Goal: Task Accomplishment & Management: Manage account settings

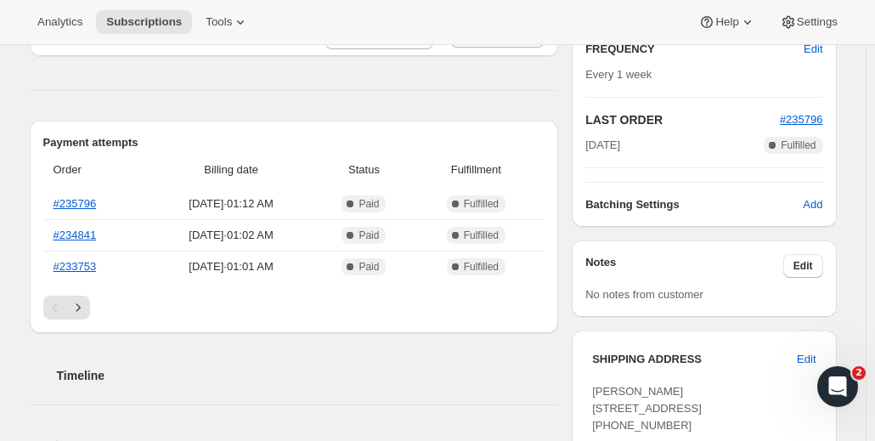
scroll to position [340, 0]
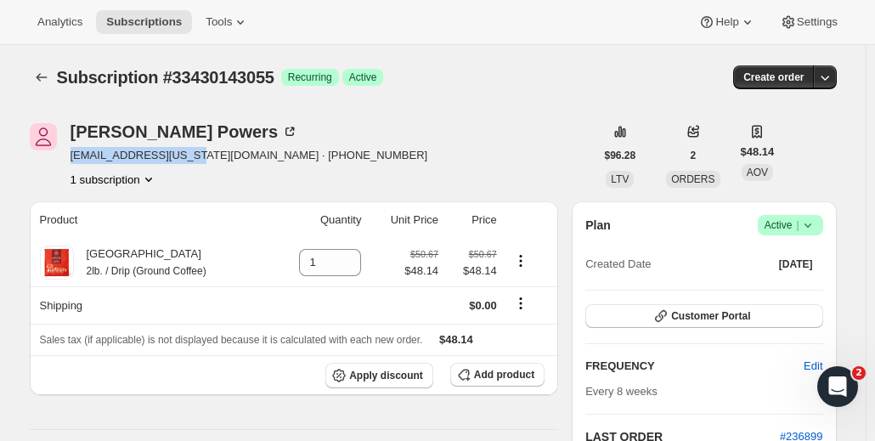
drag, startPoint x: 73, startPoint y: 161, endPoint x: 191, endPoint y: 164, distance: 118.1
click at [192, 162] on div "John Powers jpowers5@maine.rr.com · +12074501649 1 subscription" at bounding box center [312, 155] width 565 height 65
copy span "jpowers5@maine.rr.com"
click at [500, 147] on div "John Powers jpowers5@maine.rr.com · +12074501649 1 subscription" at bounding box center [312, 155] width 565 height 65
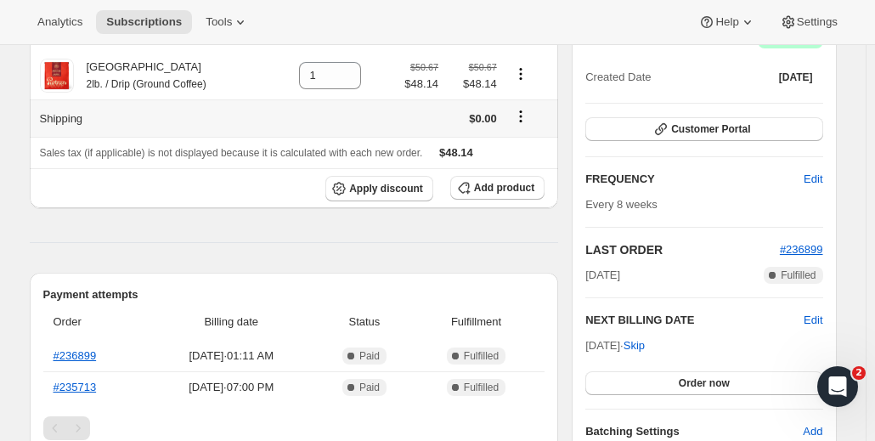
scroll to position [255, 0]
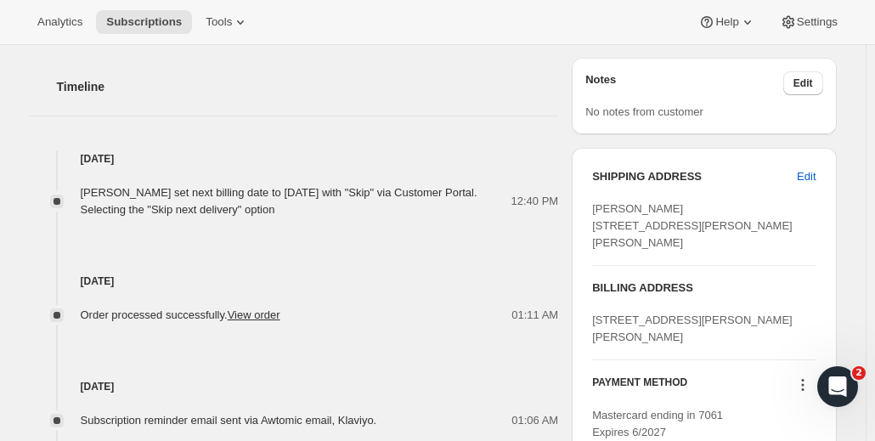
scroll to position [680, 0]
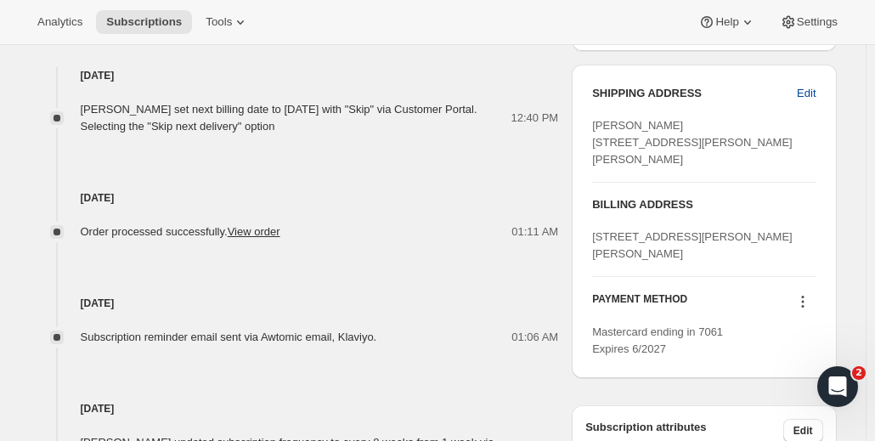
click at [806, 87] on span "Edit" at bounding box center [806, 93] width 19 height 17
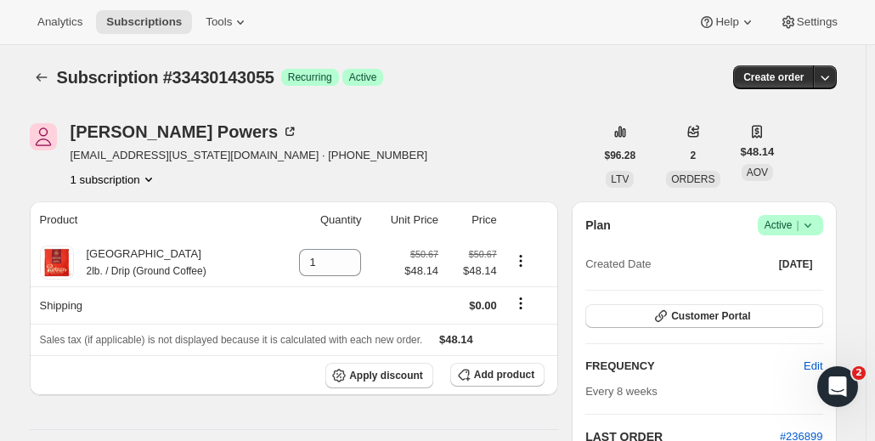
select select "United States"
select select "ME"
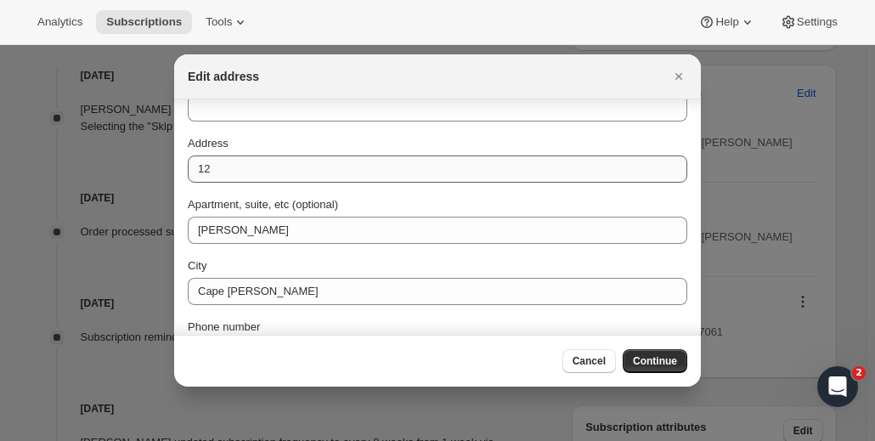
scroll to position [85, 0]
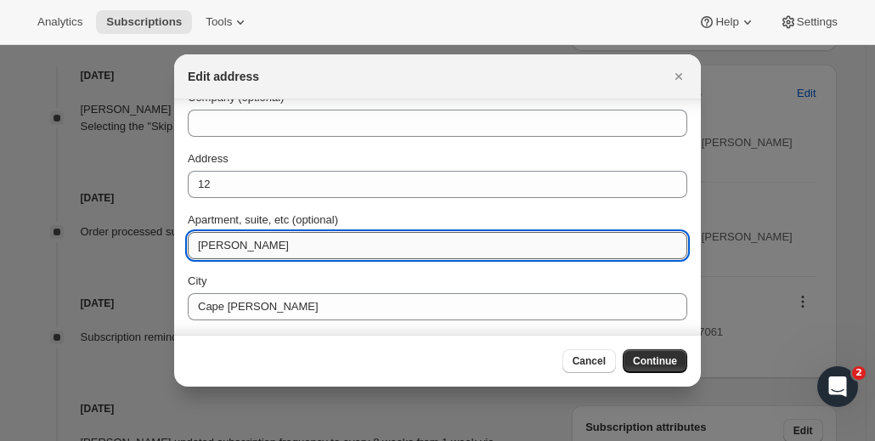
click at [236, 244] on input "Aster Lane" at bounding box center [438, 245] width 500 height 27
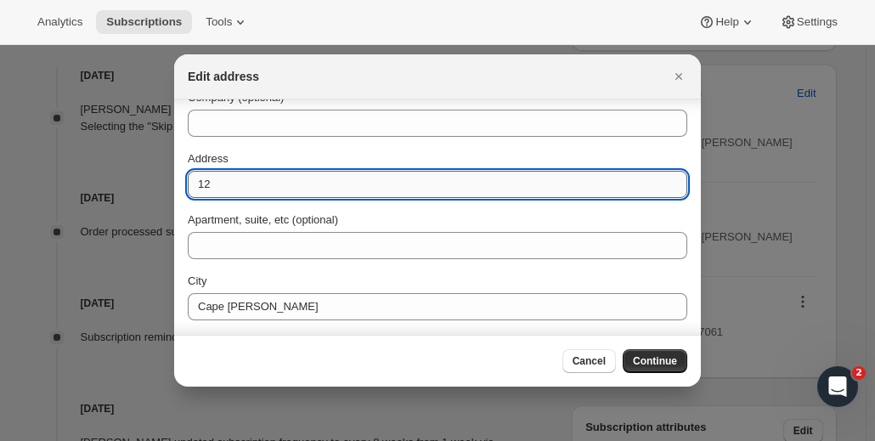
click at [255, 183] on input "12" at bounding box center [438, 184] width 500 height 27
paste input "Aster Lane"
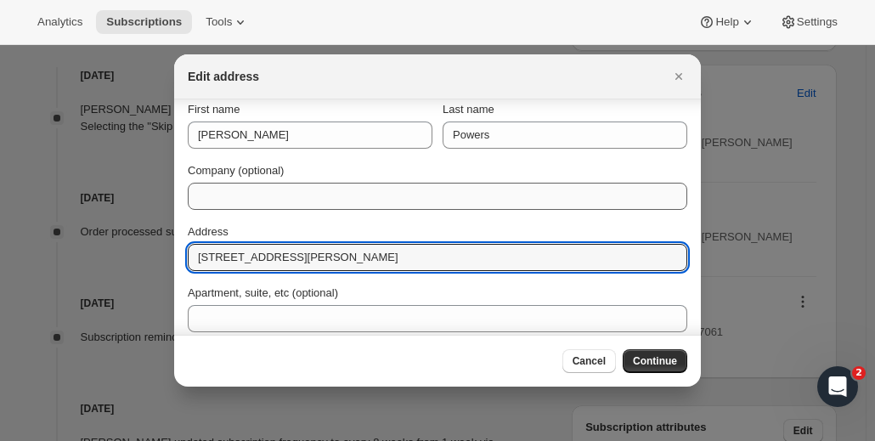
scroll to position [0, 0]
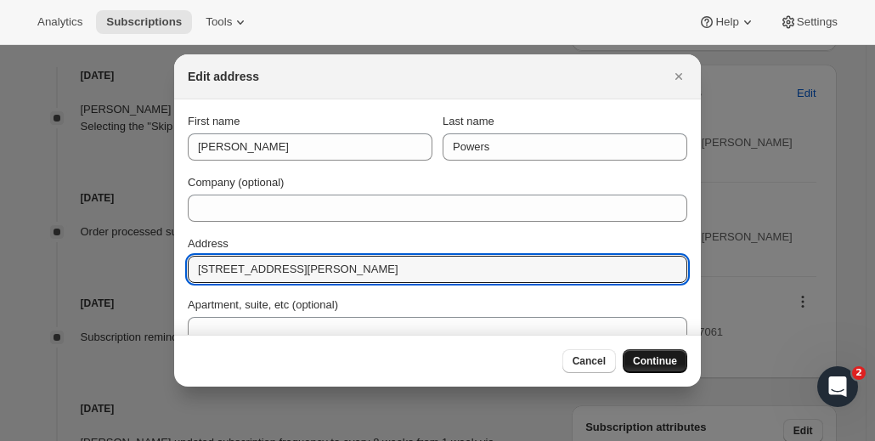
type input "12 Aster Lane"
click at [668, 367] on span "Continue" at bounding box center [655, 361] width 44 height 14
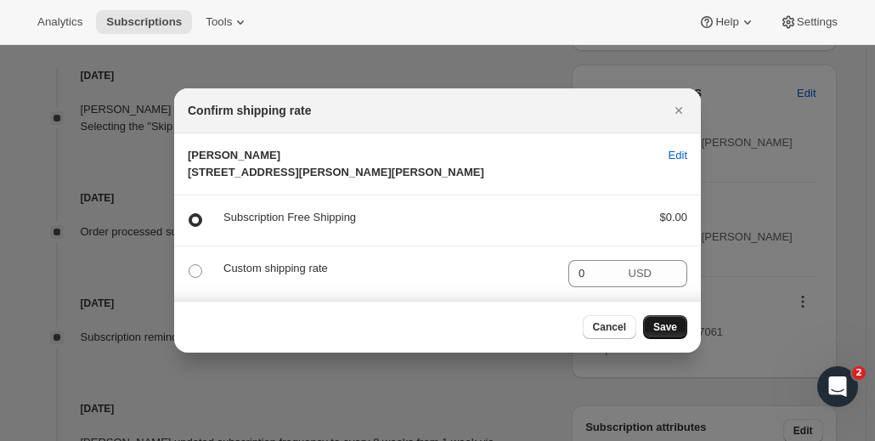
click at [662, 334] on span "Save" at bounding box center [665, 327] width 24 height 14
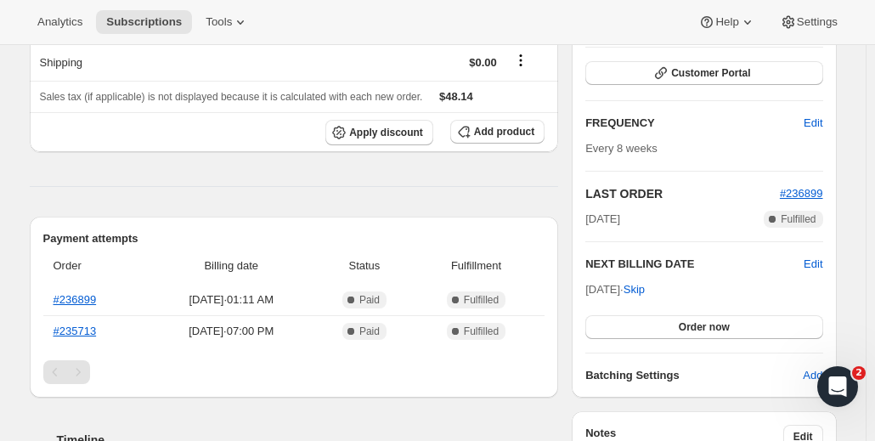
scroll to position [425, 0]
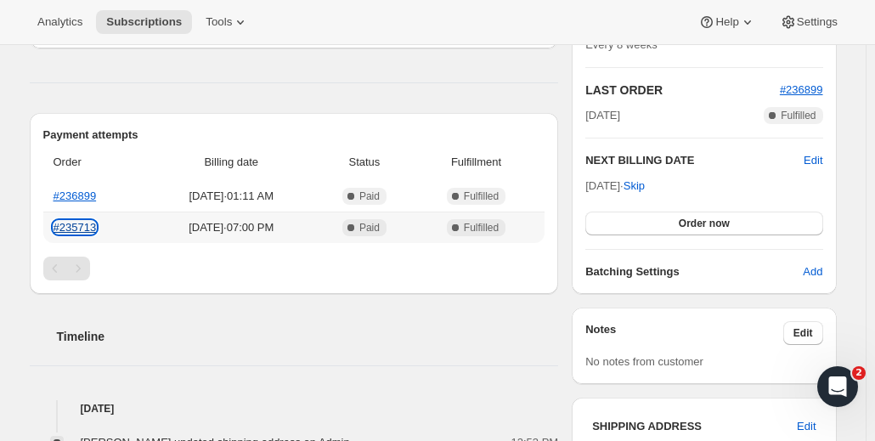
click at [78, 228] on link "#235713" at bounding box center [75, 227] width 43 height 13
click at [219, 73] on div "Product Quantity Unit Price Price Brooklyn 2lb. / Drip (Ground Coffee) 1 $50.67…" at bounding box center [294, 433] width 529 height 1157
click at [82, 200] on link "#236899" at bounding box center [75, 195] width 43 height 13
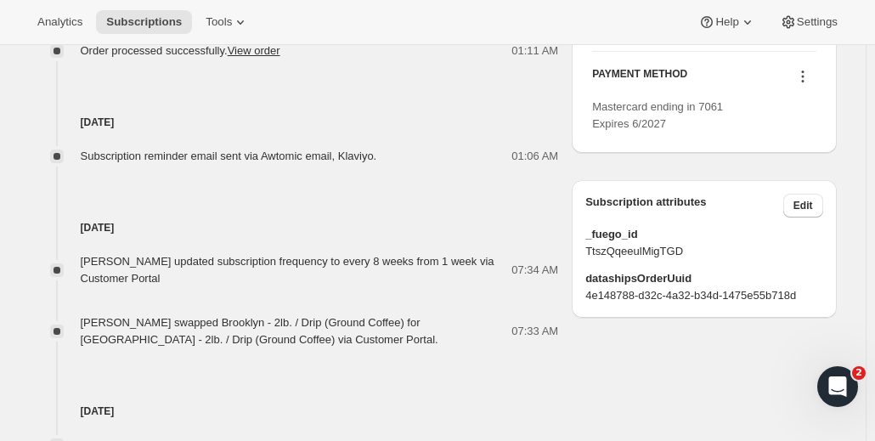
scroll to position [1019, 0]
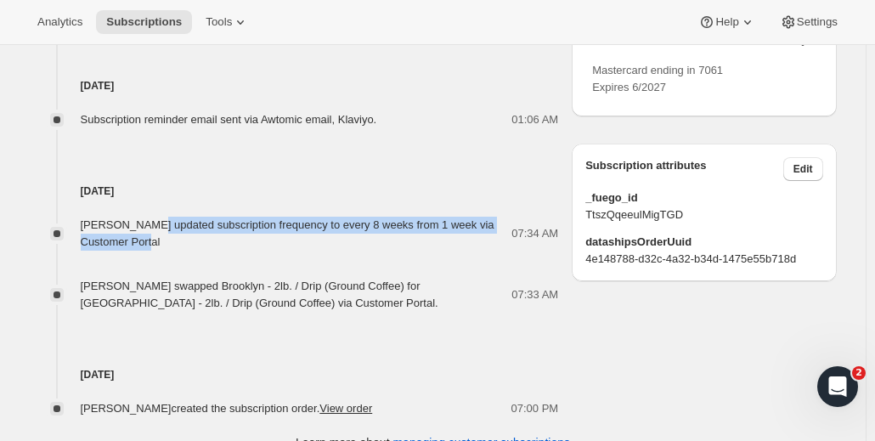
drag, startPoint x: 148, startPoint y: 223, endPoint x: 167, endPoint y: 239, distance: 24.1
click at [167, 239] on div "[PERSON_NAME] updated subscription frequency to every 8 weeks from 1 week via C…" at bounding box center [297, 234] width 432 height 34
copy span "updated subscription frequency to every 8 weeks from 1 week via Customer Portal"
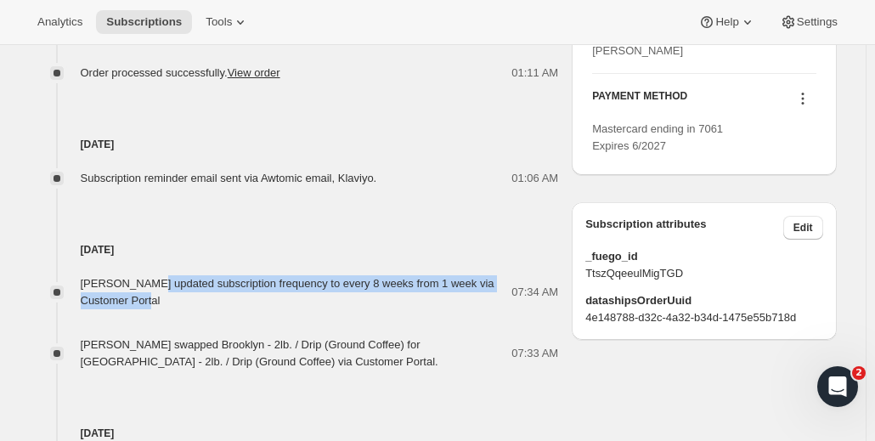
scroll to position [849, 0]
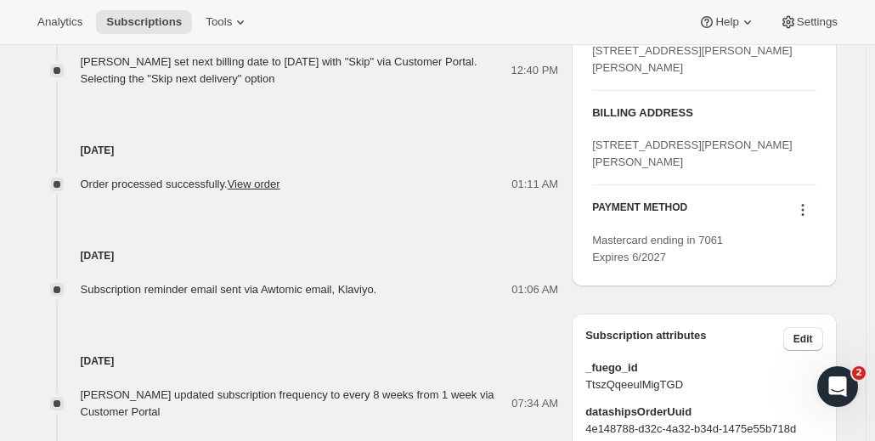
drag, startPoint x: 18, startPoint y: 145, endPoint x: 331, endPoint y: 223, distance: 323.1
click at [334, 223] on div "Oct 9, 2025 Subscription reminder email sent via Awtomic email, Klaviyo. 01:06 …" at bounding box center [294, 245] width 529 height 105
click at [215, 240] on div "Oct 9, 2025 Subscription reminder email sent via Awtomic email, Klaviyo. 01:06 …" at bounding box center [294, 245] width 529 height 105
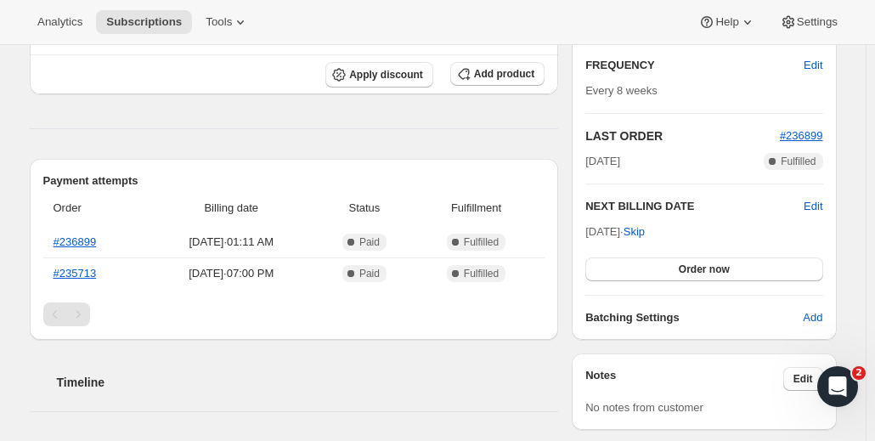
scroll to position [340, 0]
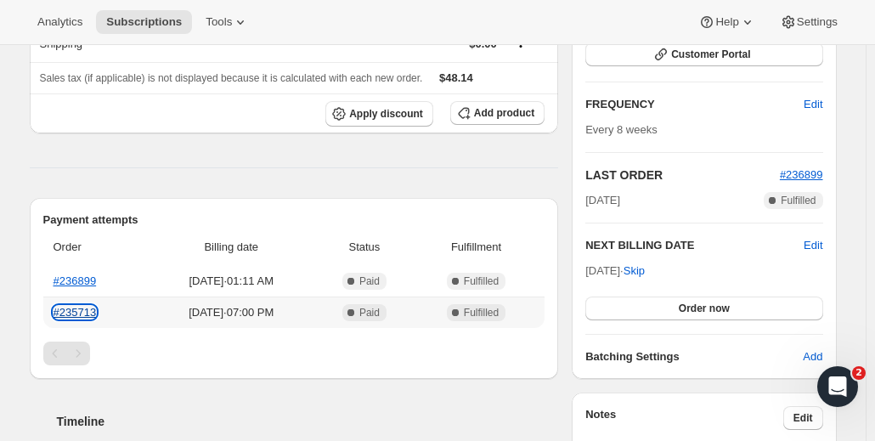
click at [87, 317] on link "#235713" at bounding box center [75, 312] width 43 height 13
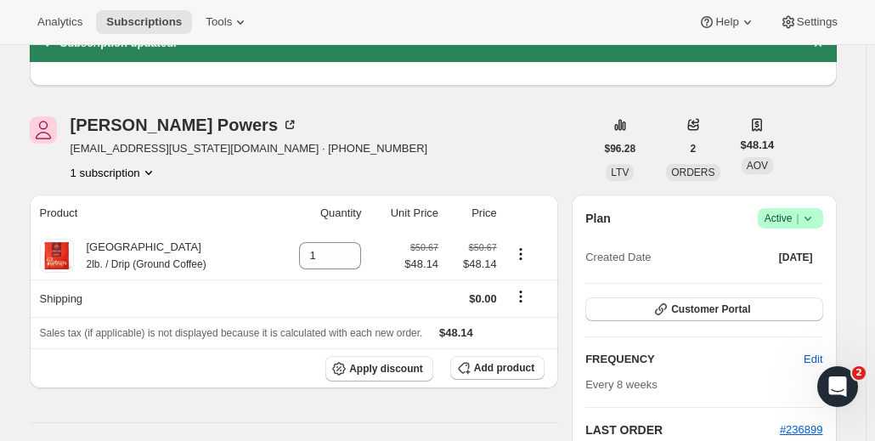
scroll to position [170, 0]
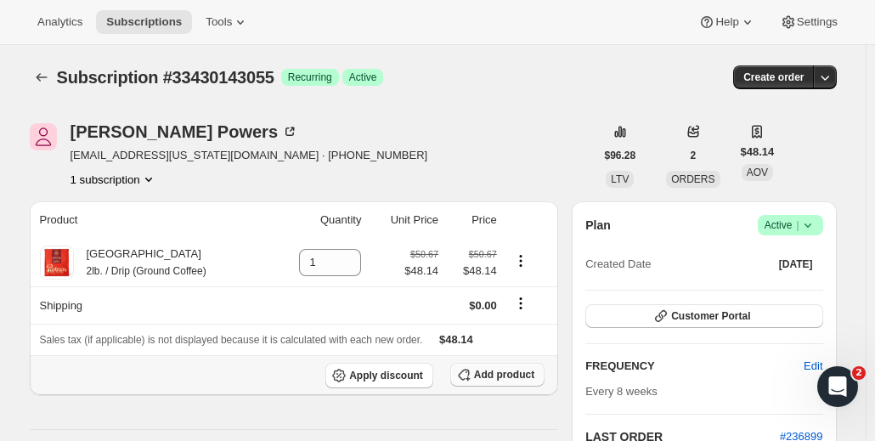
click at [501, 375] on span "Add product" at bounding box center [504, 375] width 60 height 14
click at [511, 378] on span "Add product" at bounding box center [504, 375] width 60 height 14
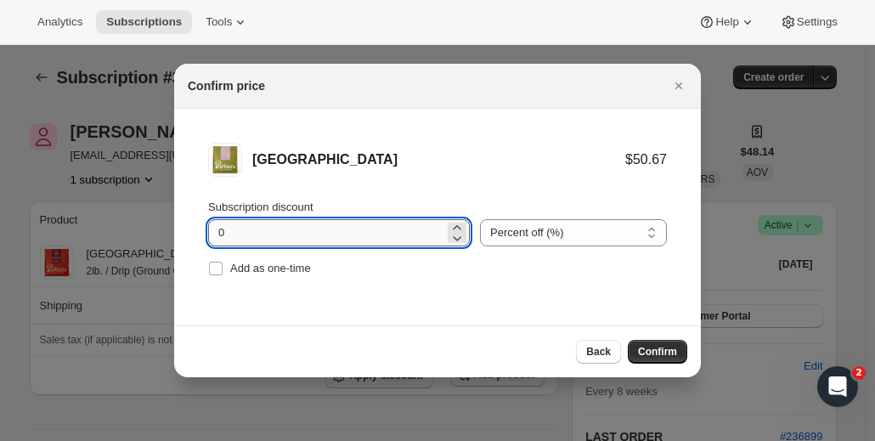
click at [257, 232] on input "0" at bounding box center [326, 232] width 236 height 27
click at [256, 232] on input "0" at bounding box center [326, 232] width 236 height 27
type input "5"
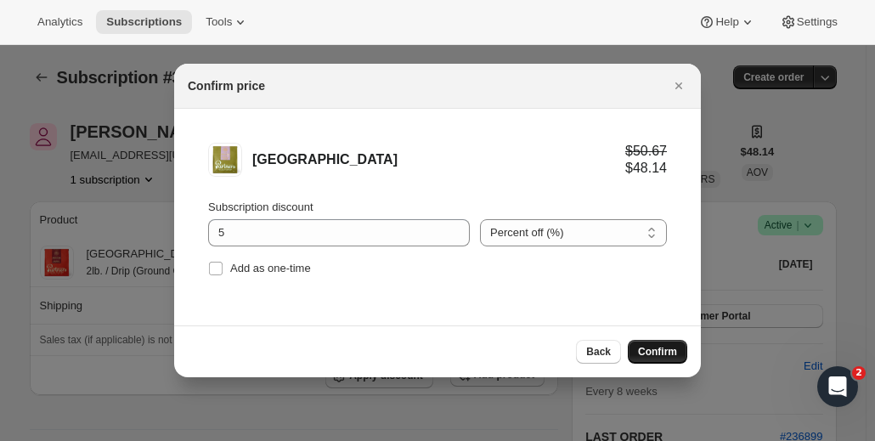
click at [661, 347] on span "Confirm" at bounding box center [657, 352] width 39 height 14
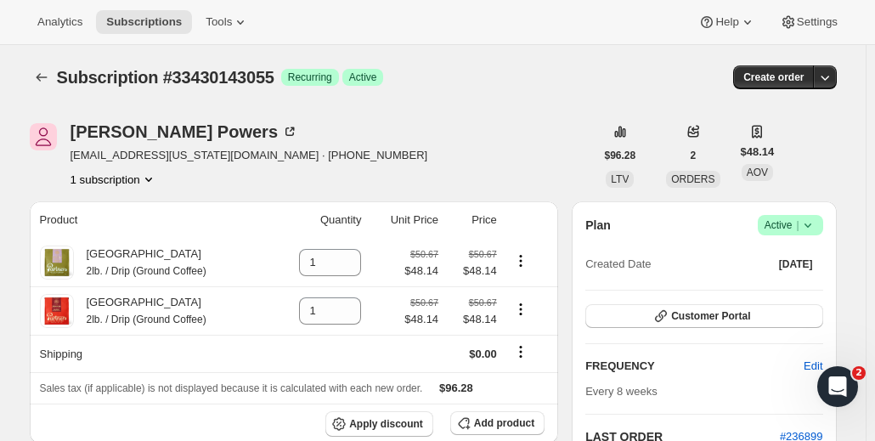
drag, startPoint x: 494, startPoint y: 61, endPoint x: 448, endPoint y: 127, distance: 81.1
click at [443, 130] on div "[PERSON_NAME] [EMAIL_ADDRESS][US_STATE][DOMAIN_NAME] · [PHONE_NUMBER] 1 subscri…" at bounding box center [312, 155] width 565 height 65
click at [522, 309] on icon "Product actions" at bounding box center [520, 309] width 3 height 3
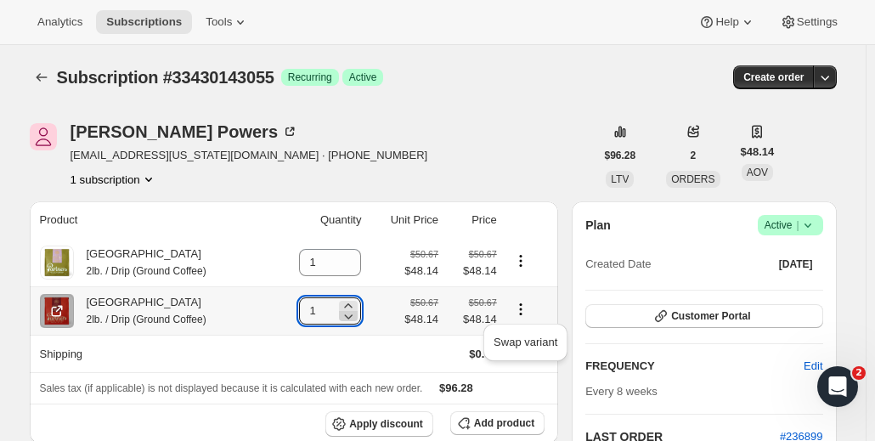
click at [356, 315] on icon at bounding box center [348, 316] width 17 height 17
type input "0"
click at [353, 317] on icon at bounding box center [348, 316] width 17 height 17
type input "0"
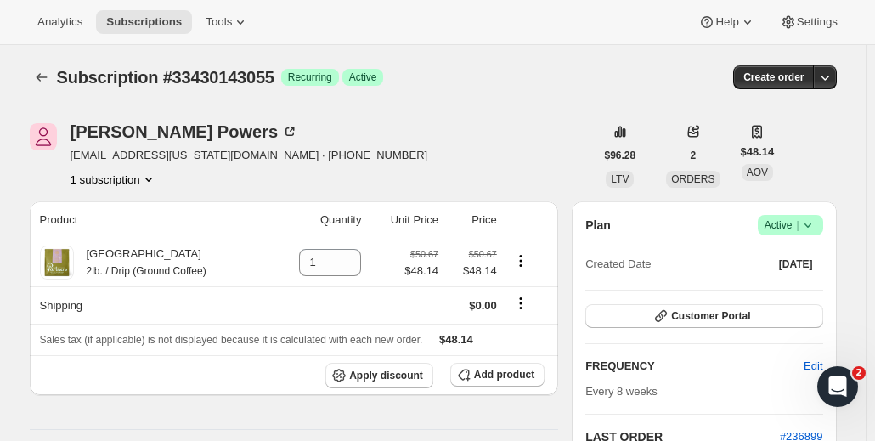
drag, startPoint x: 568, startPoint y: 54, endPoint x: 521, endPoint y: 75, distance: 52.1
click at [521, 75] on div "Subscription #33430143055 Success Recurring Success Active" at bounding box center [303, 77] width 492 height 24
drag, startPoint x: 554, startPoint y: 72, endPoint x: 476, endPoint y: 98, distance: 82.2
click at [476, 98] on div "Subscription #33430143055. This page is ready Subscription #33430143055 Success…" at bounding box center [433, 77] width 807 height 65
drag, startPoint x: 528, startPoint y: 98, endPoint x: 491, endPoint y: 99, distance: 37.4
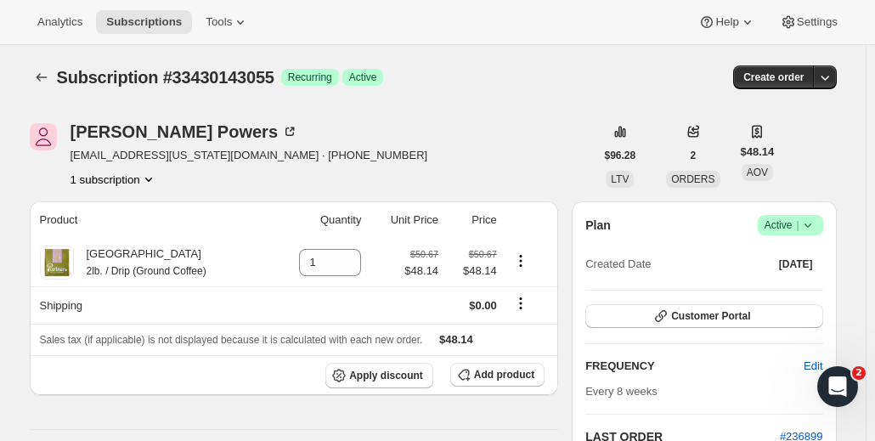
click at [491, 99] on div "Subscription #33430143055. This page is ready Subscription #33430143055 Success…" at bounding box center [433, 77] width 807 height 65
drag, startPoint x: 523, startPoint y: 104, endPoint x: 437, endPoint y: 144, distance: 95.1
click at [438, 144] on div "[PERSON_NAME] [EMAIL_ADDRESS][US_STATE][DOMAIN_NAME] · [PHONE_NUMBER] 1 subscri…" at bounding box center [312, 155] width 565 height 65
drag, startPoint x: 481, startPoint y: 82, endPoint x: 456, endPoint y: 87, distance: 25.2
click at [456, 87] on div "Subscription #33430143055 Success Recurring Success Active" at bounding box center [303, 77] width 492 height 24
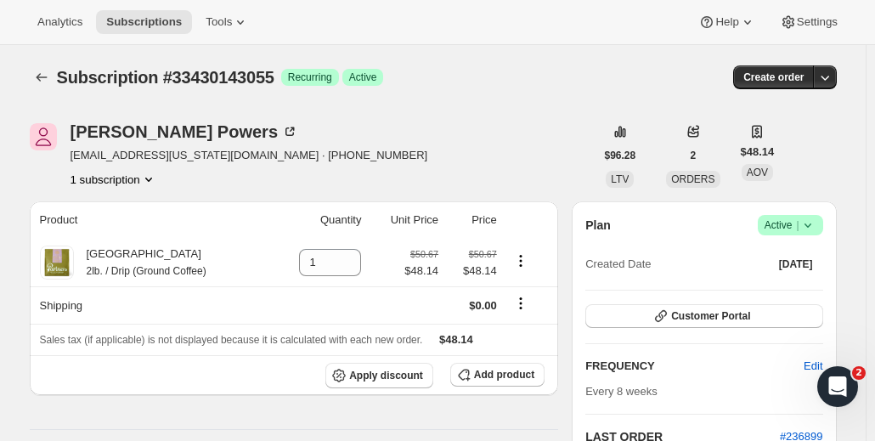
drag, startPoint x: 548, startPoint y: 106, endPoint x: 522, endPoint y: 111, distance: 26.8
drag, startPoint x: 521, startPoint y: 143, endPoint x: 414, endPoint y: 96, distance: 116.8
click at [414, 96] on div "Subscription #33430143055. This page is ready Subscription #33430143055 Success…" at bounding box center [433, 77] width 807 height 65
drag, startPoint x: 441, startPoint y: 86, endPoint x: 409, endPoint y: 121, distance: 46.9
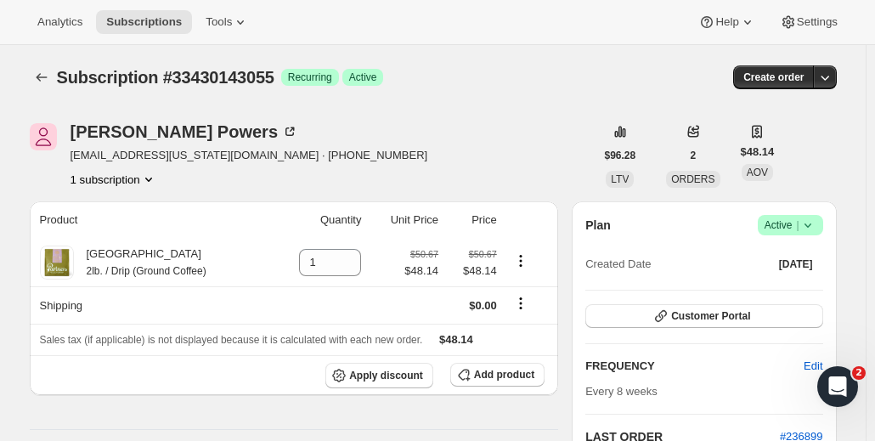
drag, startPoint x: 568, startPoint y: 106, endPoint x: 480, endPoint y: 107, distance: 88.4
click at [480, 107] on div "Subscription #33430143055. This page is ready Subscription #33430143055 Success…" at bounding box center [433, 77] width 807 height 65
drag, startPoint x: 482, startPoint y: 84, endPoint x: 462, endPoint y: 32, distance: 55.4
click at [454, 86] on div "Subscription #33430143055 Success Recurring Success Active" at bounding box center [303, 77] width 492 height 24
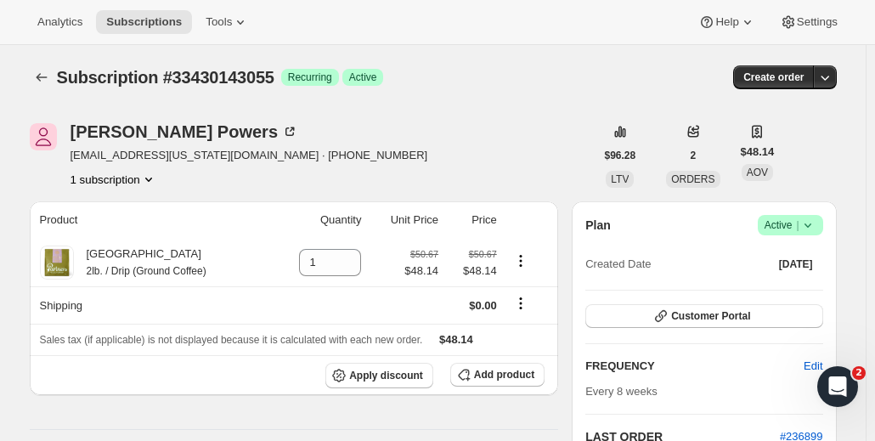
drag, startPoint x: 511, startPoint y: 94, endPoint x: 477, endPoint y: 109, distance: 37.7
click at [477, 108] on div "Subscription #33430143055. This page is ready Subscription #33430143055 Success…" at bounding box center [433, 77] width 807 height 65
